Goal: Task Accomplishment & Management: Manage account settings

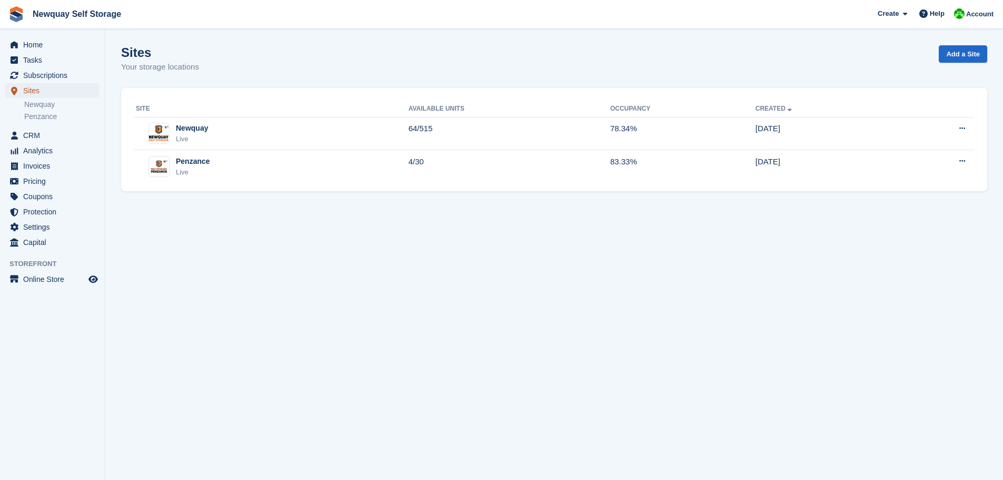
click at [34, 90] on span "Sites" at bounding box center [54, 90] width 63 height 15
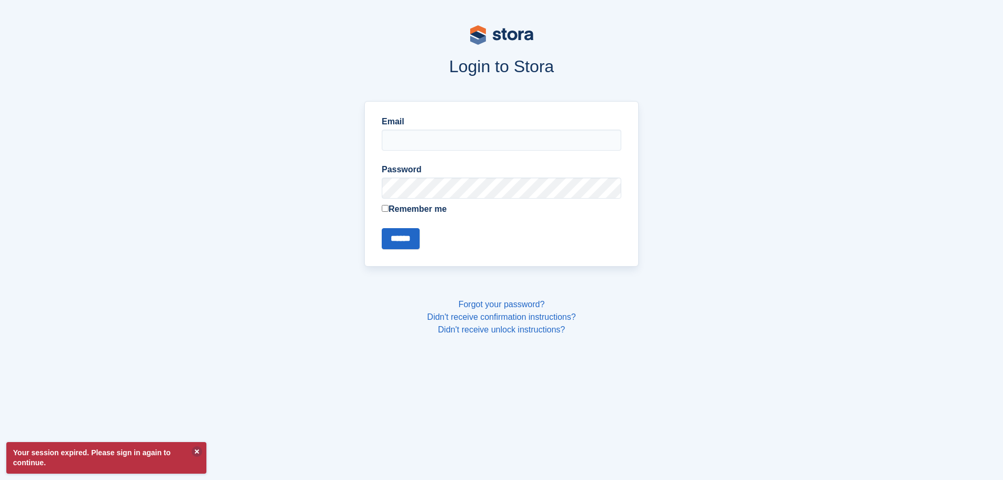
type input "**********"
click at [401, 240] on input "******" at bounding box center [401, 238] width 38 height 21
